Goal: Communication & Community: Answer question/provide support

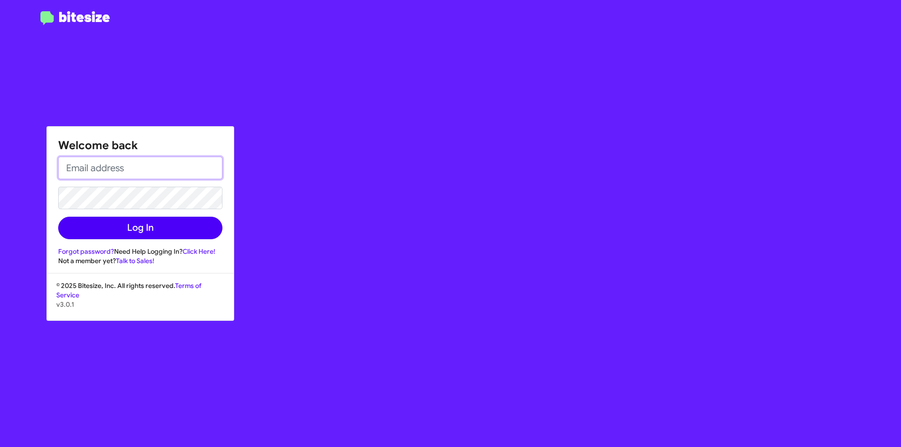
type input "[PERSON_NAME][EMAIL_ADDRESS][PERSON_NAME][PERSON_NAME][DOMAIN_NAME]"
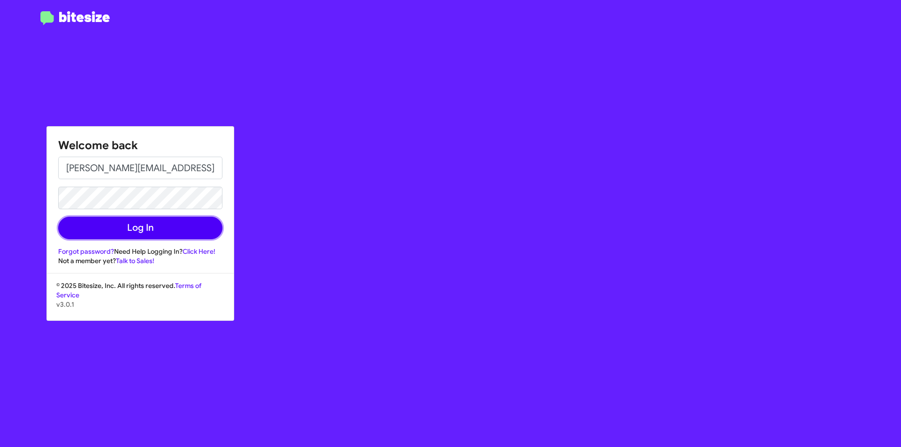
click at [135, 227] on button "Log In" at bounding box center [140, 228] width 164 height 23
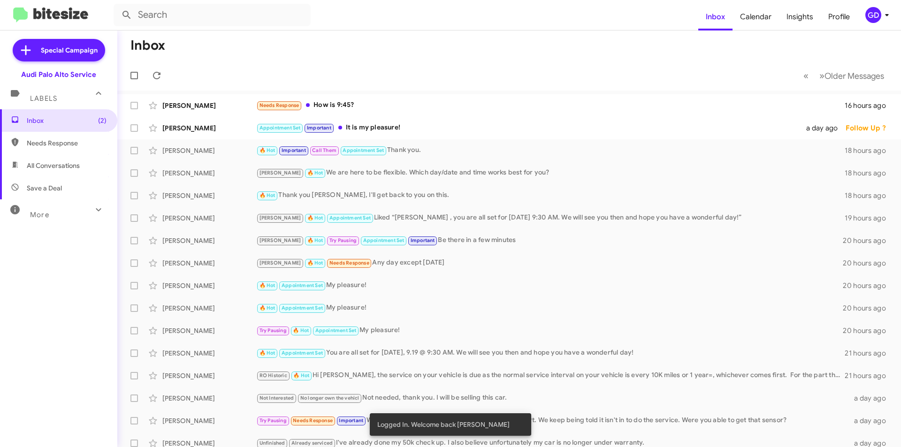
click at [51, 149] on span "Needs Response" at bounding box center [58, 143] width 117 height 23
type input "in:needs-response"
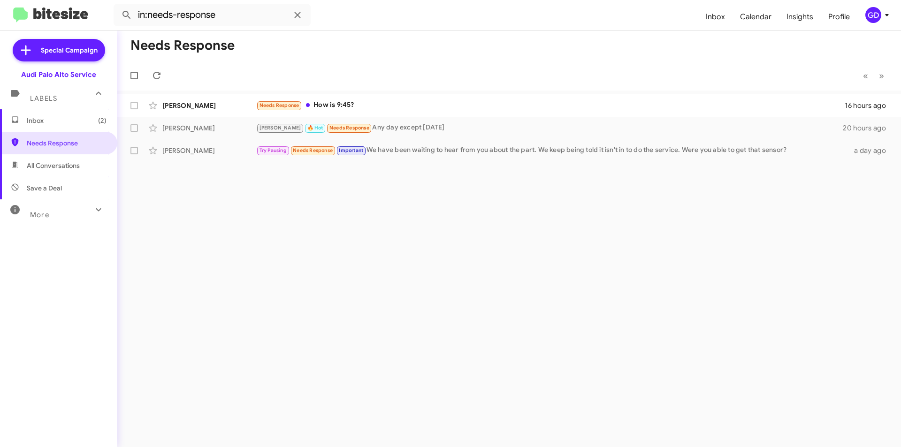
click at [48, 120] on span "Inbox (2)" at bounding box center [67, 120] width 80 height 9
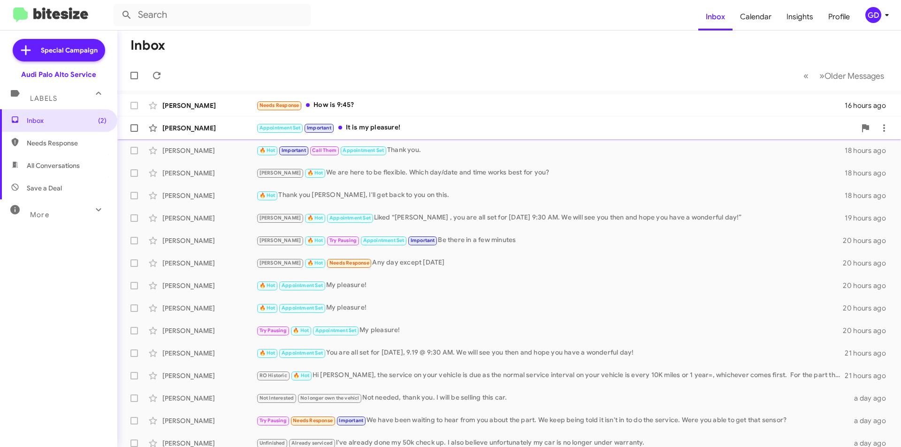
click at [188, 126] on div "[PERSON_NAME]" at bounding box center [209, 127] width 94 height 9
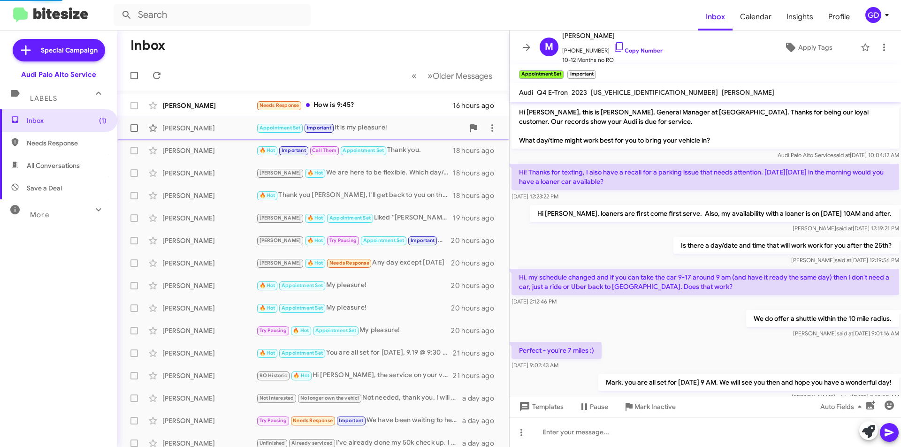
scroll to position [165, 0]
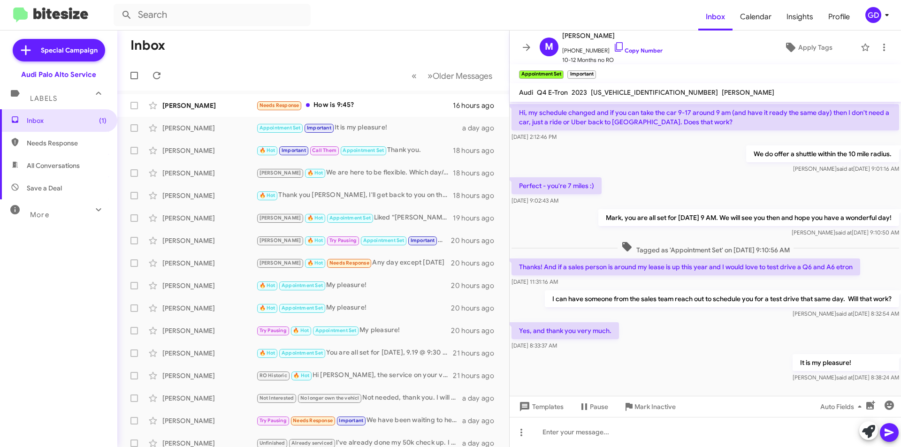
click at [50, 145] on span "Needs Response" at bounding box center [67, 142] width 80 height 9
type input "in:needs-response"
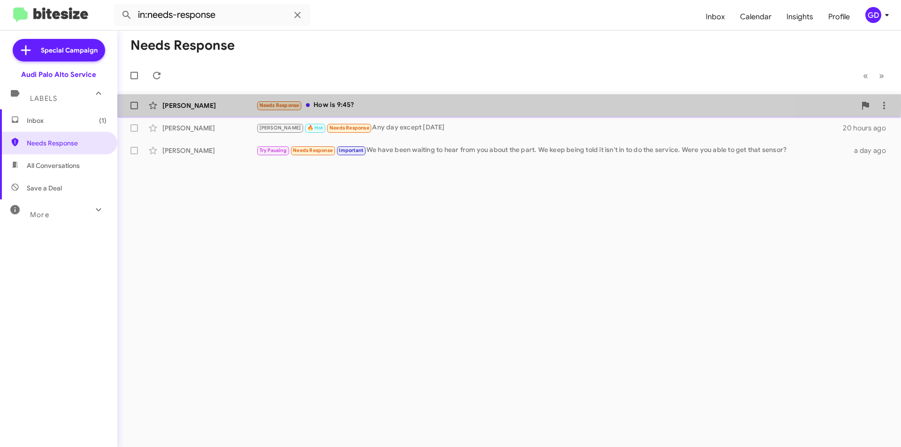
click at [192, 104] on div "[PERSON_NAME]" at bounding box center [209, 105] width 94 height 9
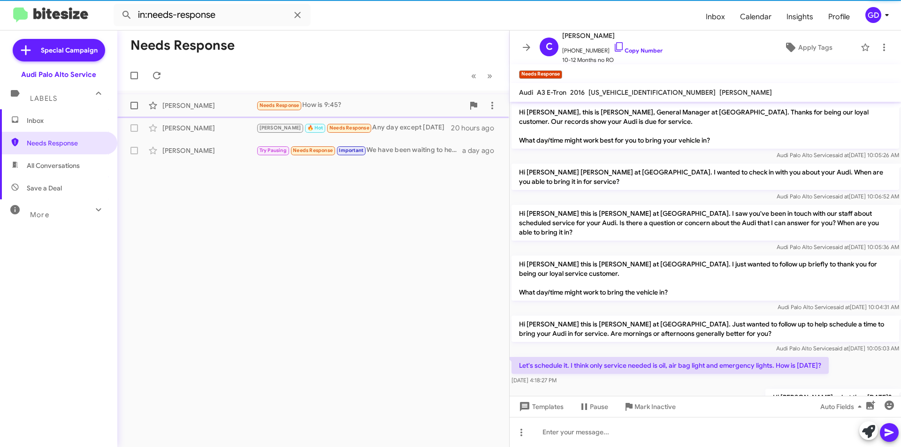
scroll to position [46, 0]
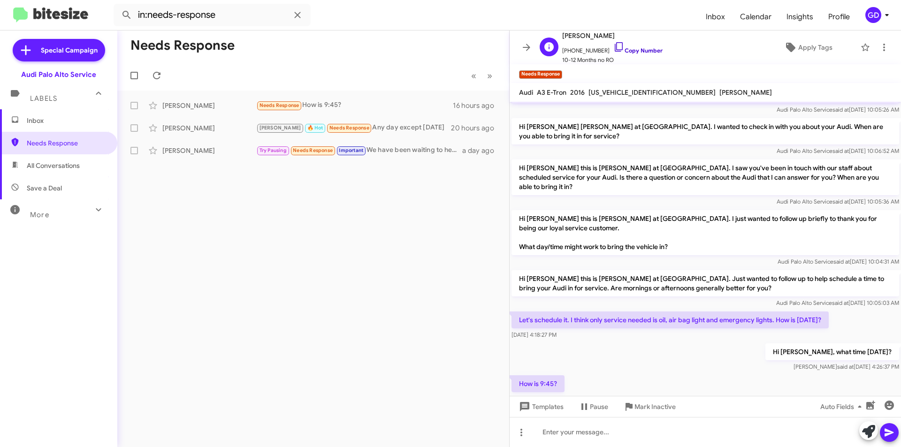
click at [632, 50] on link "Copy Number" at bounding box center [637, 50] width 49 height 7
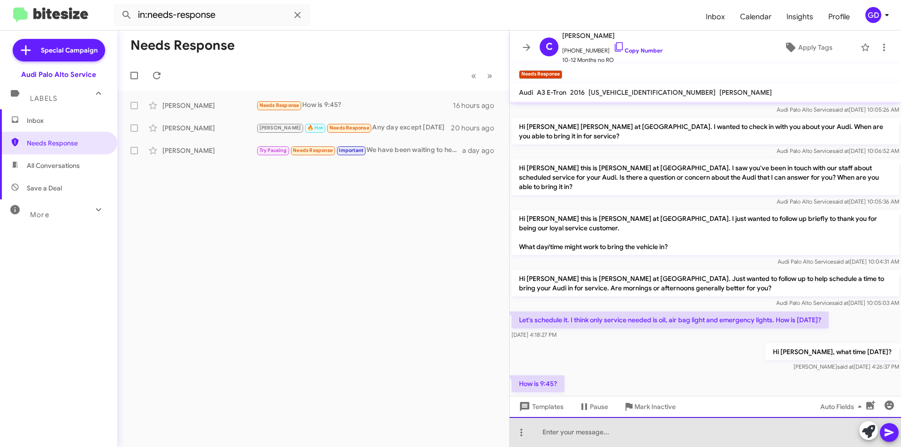
click at [552, 434] on div at bounding box center [705, 432] width 391 height 30
click at [730, 431] on div "Hi [PERSON_NAME], to clarify, this appt is for the annual maintenance, air bag …" at bounding box center [705, 432] width 391 height 30
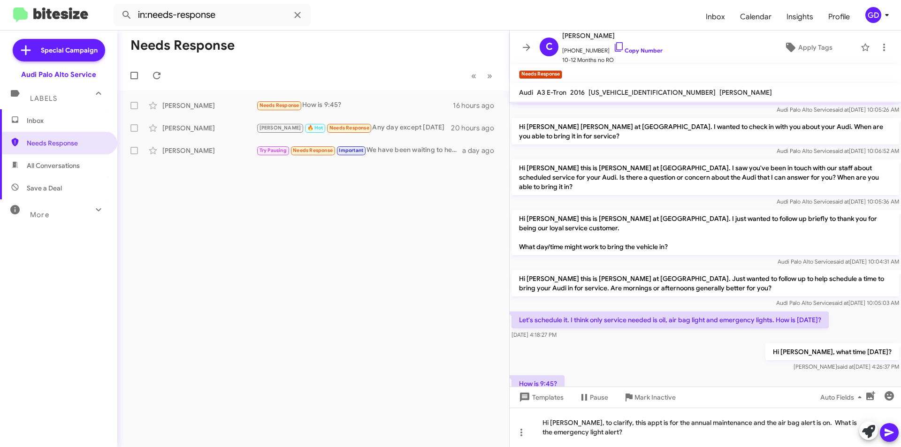
click at [888, 433] on icon at bounding box center [889, 432] width 11 height 11
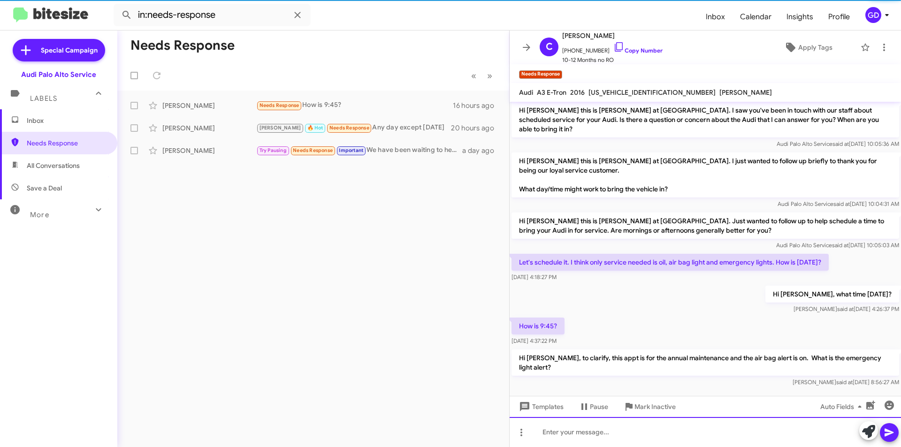
scroll to position [108, 0]
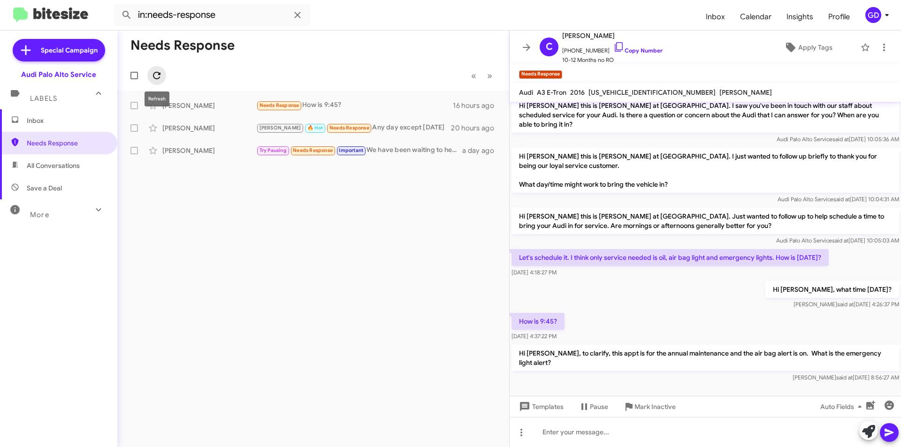
click at [158, 78] on icon at bounding box center [156, 75] width 11 height 11
